Goal: Task Accomplishment & Management: Use online tool/utility

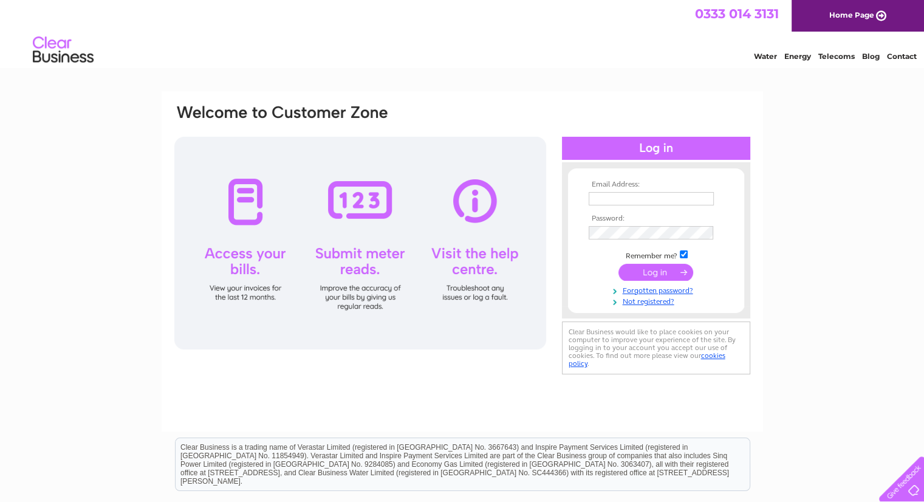
click at [608, 202] on input "text" at bounding box center [651, 198] width 125 height 13
type input "andyformosa@aol.com"
click at [654, 273] on input "submit" at bounding box center [656, 272] width 75 height 17
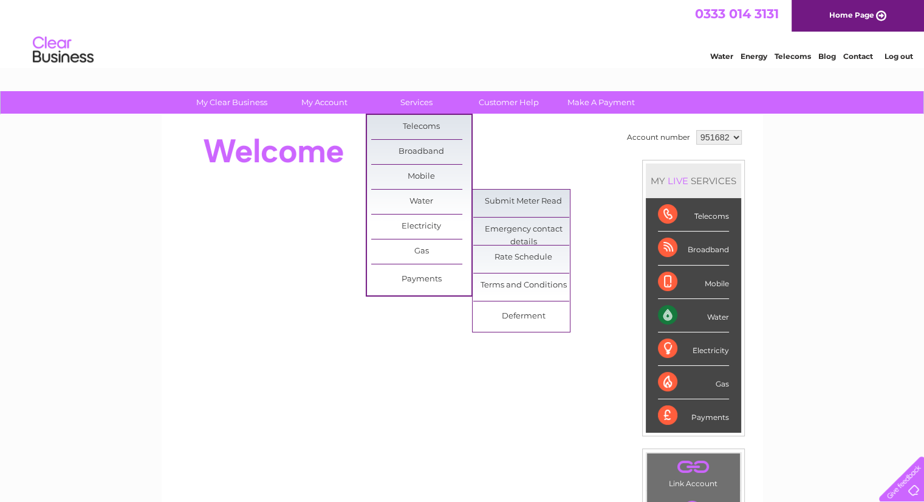
drag, startPoint x: 541, startPoint y: 203, endPoint x: 31, endPoint y: 154, distance: 512.1
click at [540, 203] on link "Submit Meter Read" at bounding box center [523, 202] width 100 height 24
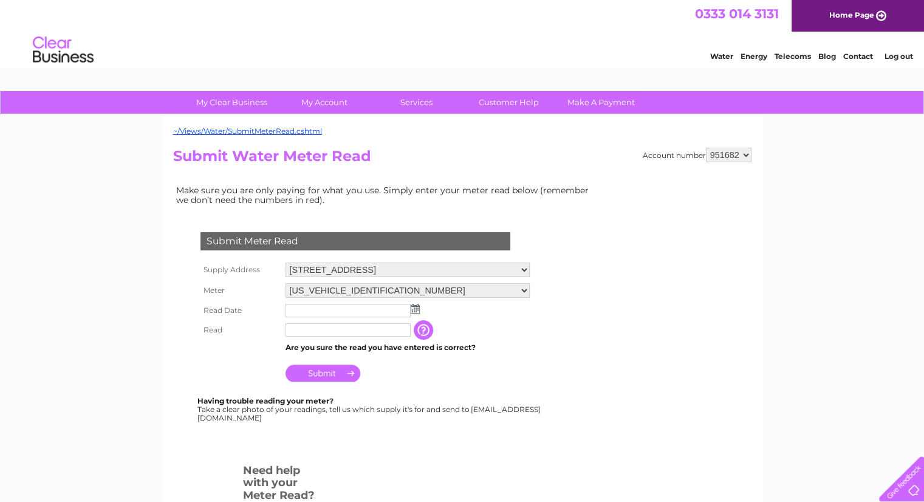
click at [414, 309] on img at bounding box center [415, 309] width 9 height 10
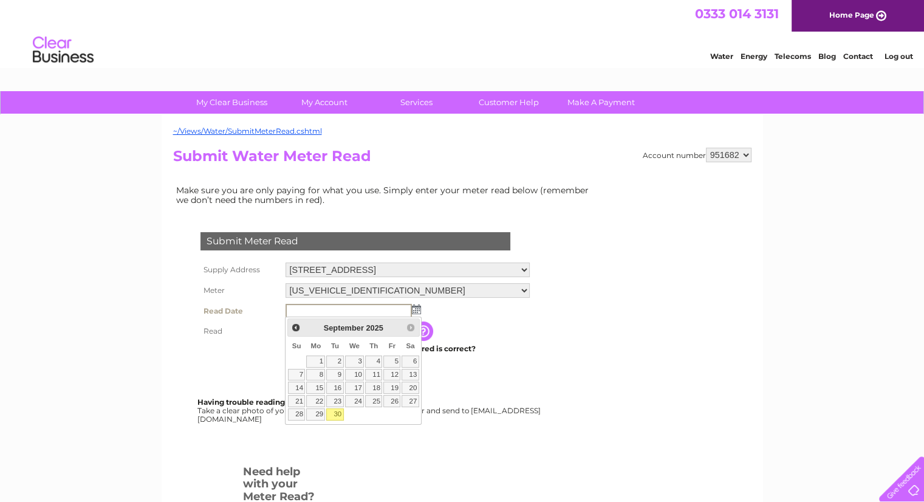
click at [333, 414] on link "30" at bounding box center [334, 414] width 17 height 12
type input "[DATE]"
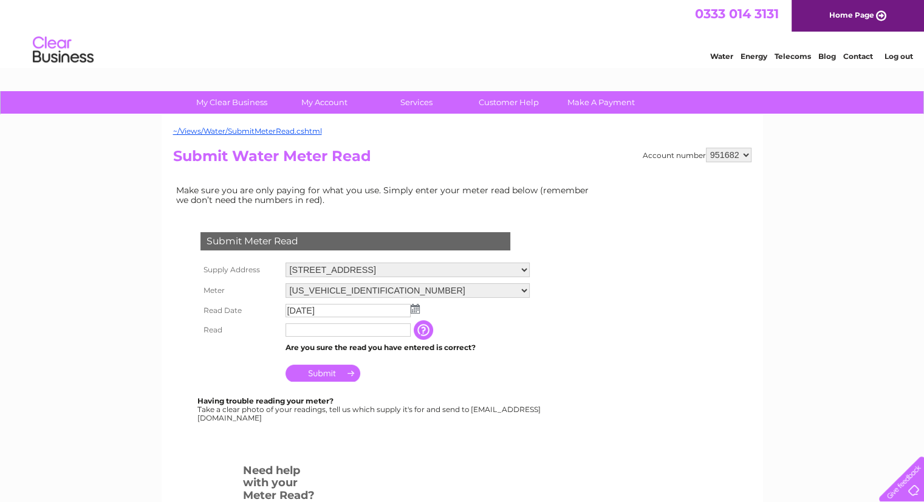
click at [324, 330] on input "text" at bounding box center [348, 329] width 125 height 13
type input "5082"
click at [331, 385] on div "Submit Meter Read Supply Address [STREET_ADDRESS] Meter [US_VEHICLE_IDENTIFICAT…" at bounding box center [357, 321] width 369 height 203
click at [318, 371] on input "Submit" at bounding box center [323, 373] width 75 height 17
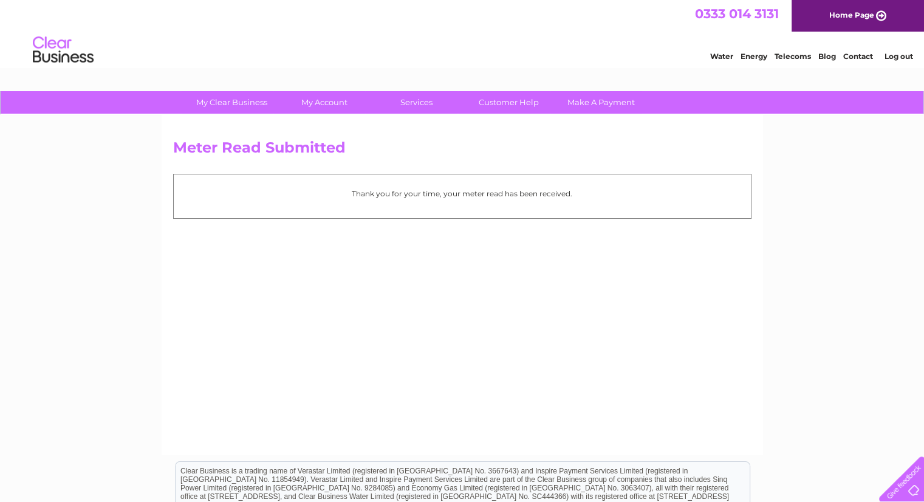
click at [899, 57] on link "Log out" at bounding box center [898, 56] width 29 height 9
